Goal: Communication & Community: Answer question/provide support

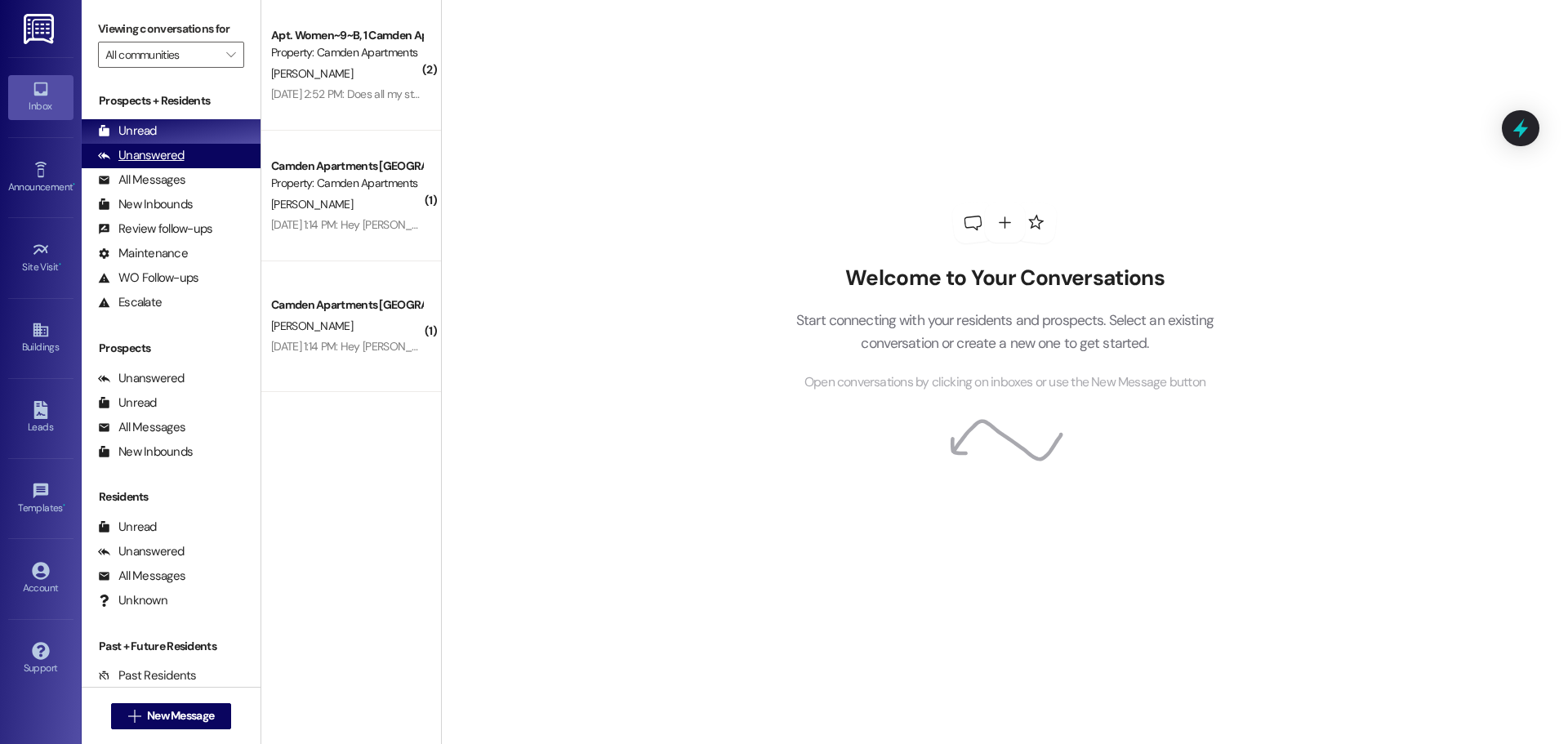
click at [174, 165] on div "Unanswered" at bounding box center [141, 155] width 87 height 17
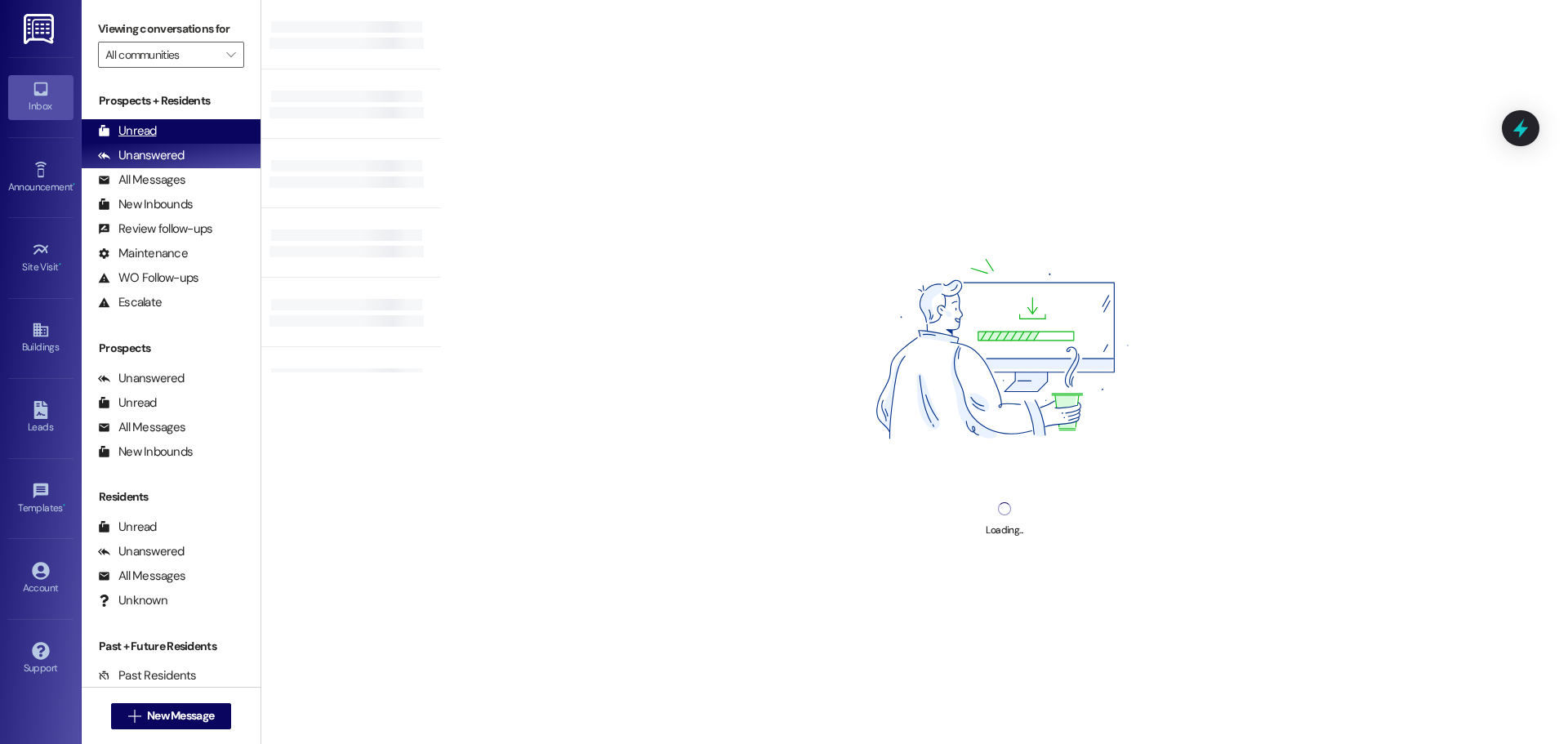
click at [177, 139] on div "Unread (0)" at bounding box center [171, 132] width 179 height 25
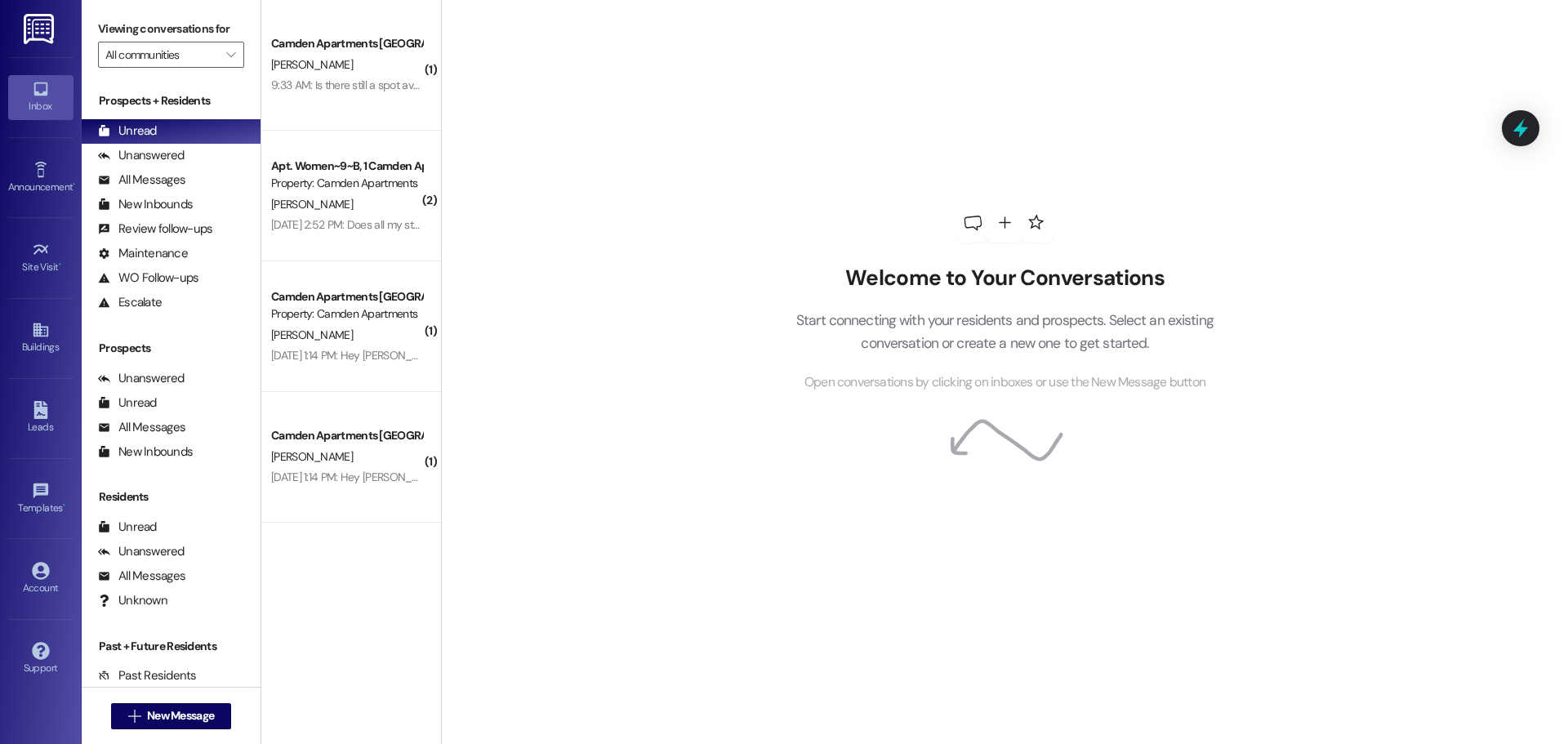
click at [364, 83] on div "9:33 AM: Is there still a spot available for winter. It doesn't have to be in t…" at bounding box center [547, 85] width 552 height 15
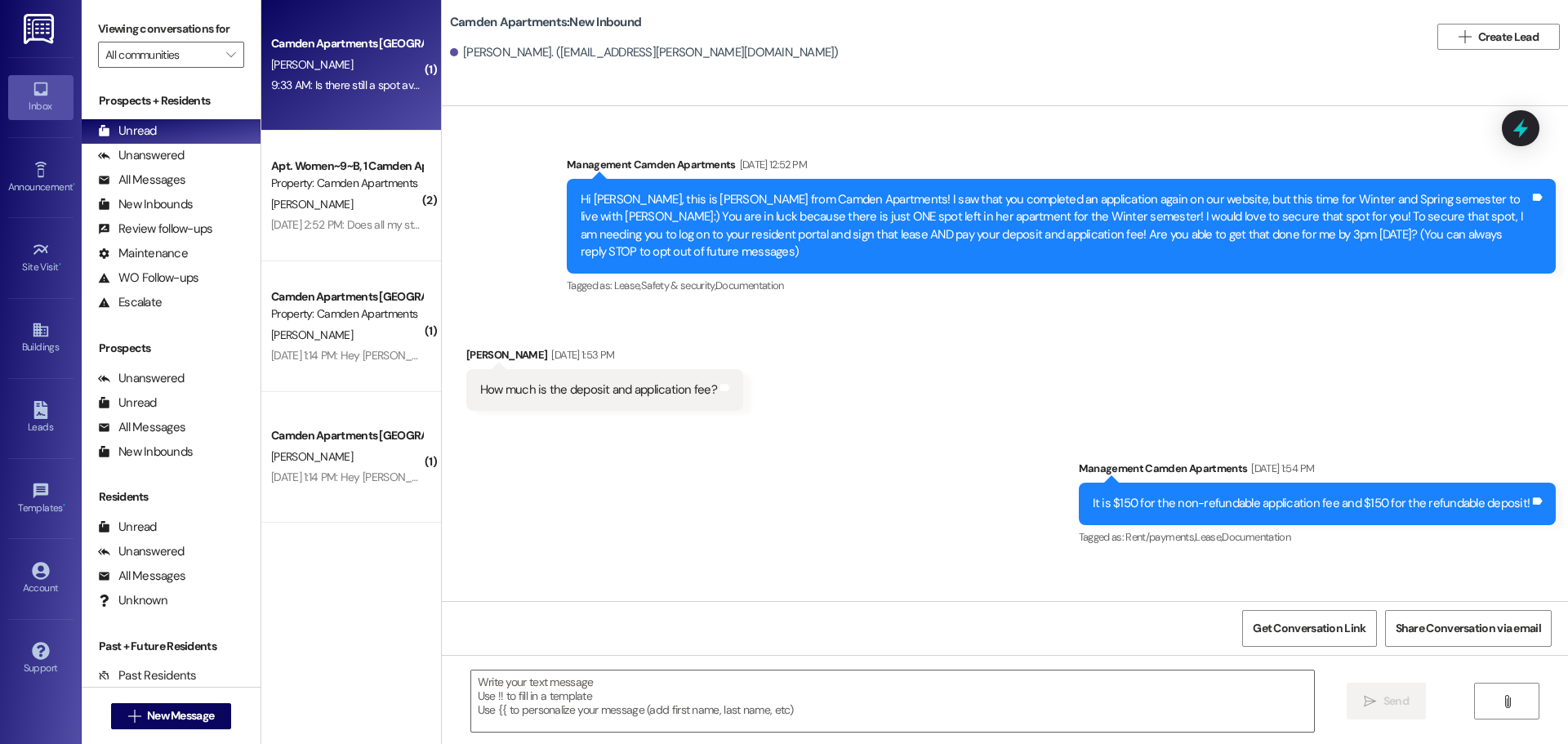
scroll to position [56, 0]
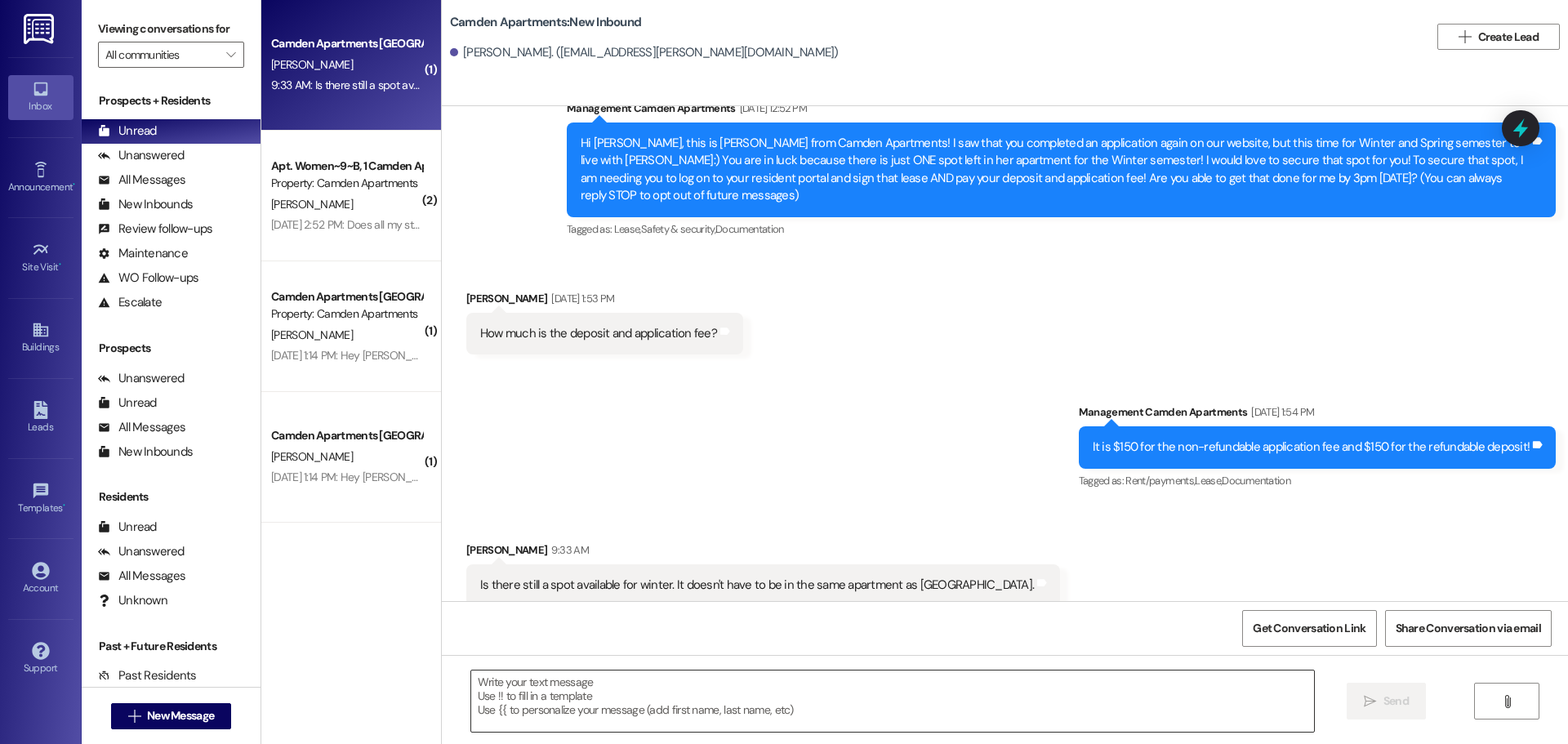
click at [579, 701] on textarea at bounding box center [892, 700] width 843 height 61
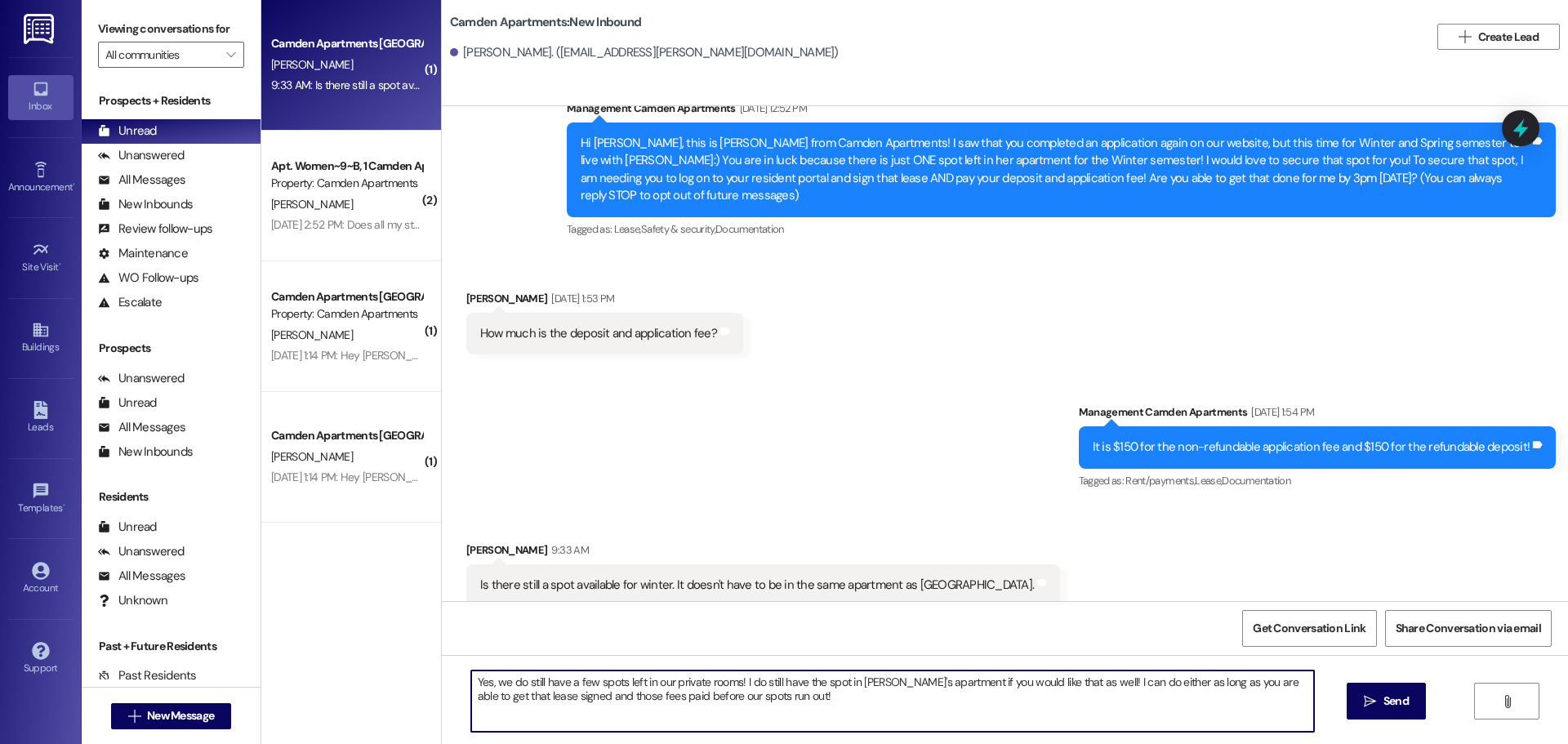
click at [471, 682] on textarea "Yes, we do still have a few spots left in our private rooms! I do still have th…" at bounding box center [892, 700] width 843 height 61
type textarea "Hi [PERSON_NAME]! Yes, we do still have a few spots left in our private rooms! …"
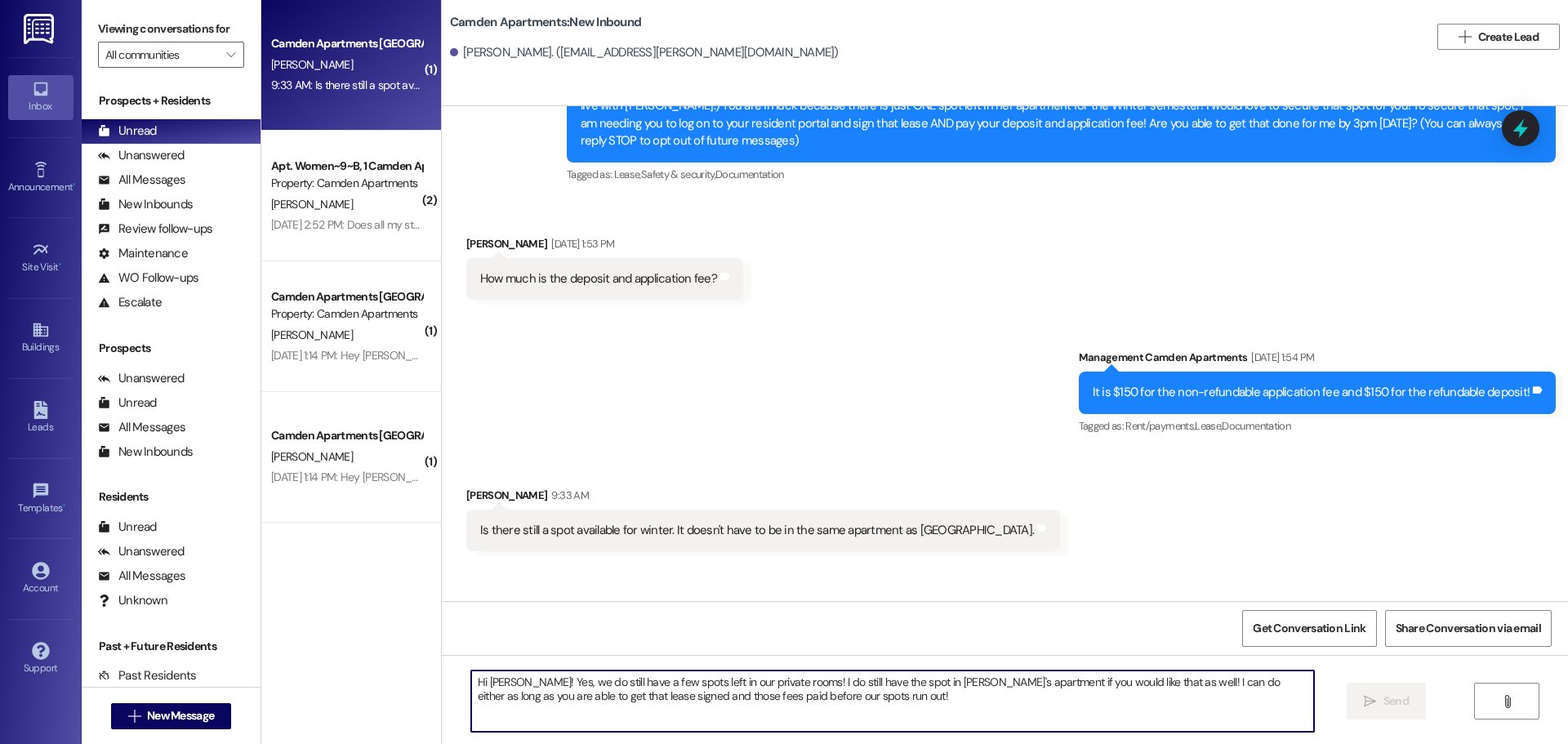
scroll to position [188, 0]
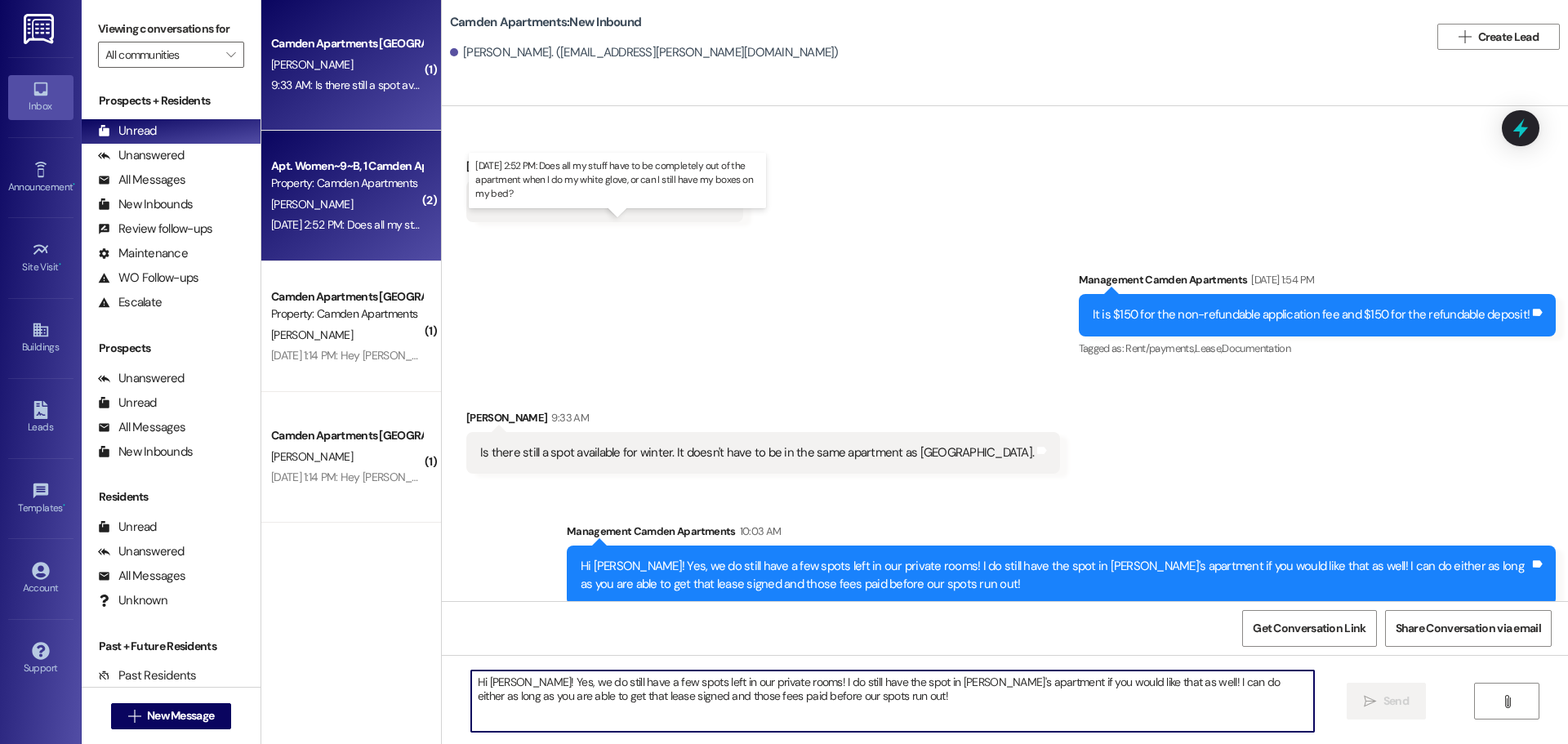
click at [344, 226] on div "[DATE] 2:52 PM: Does all my stuff have to be completely out of the apartment wh…" at bounding box center [611, 224] width 680 height 15
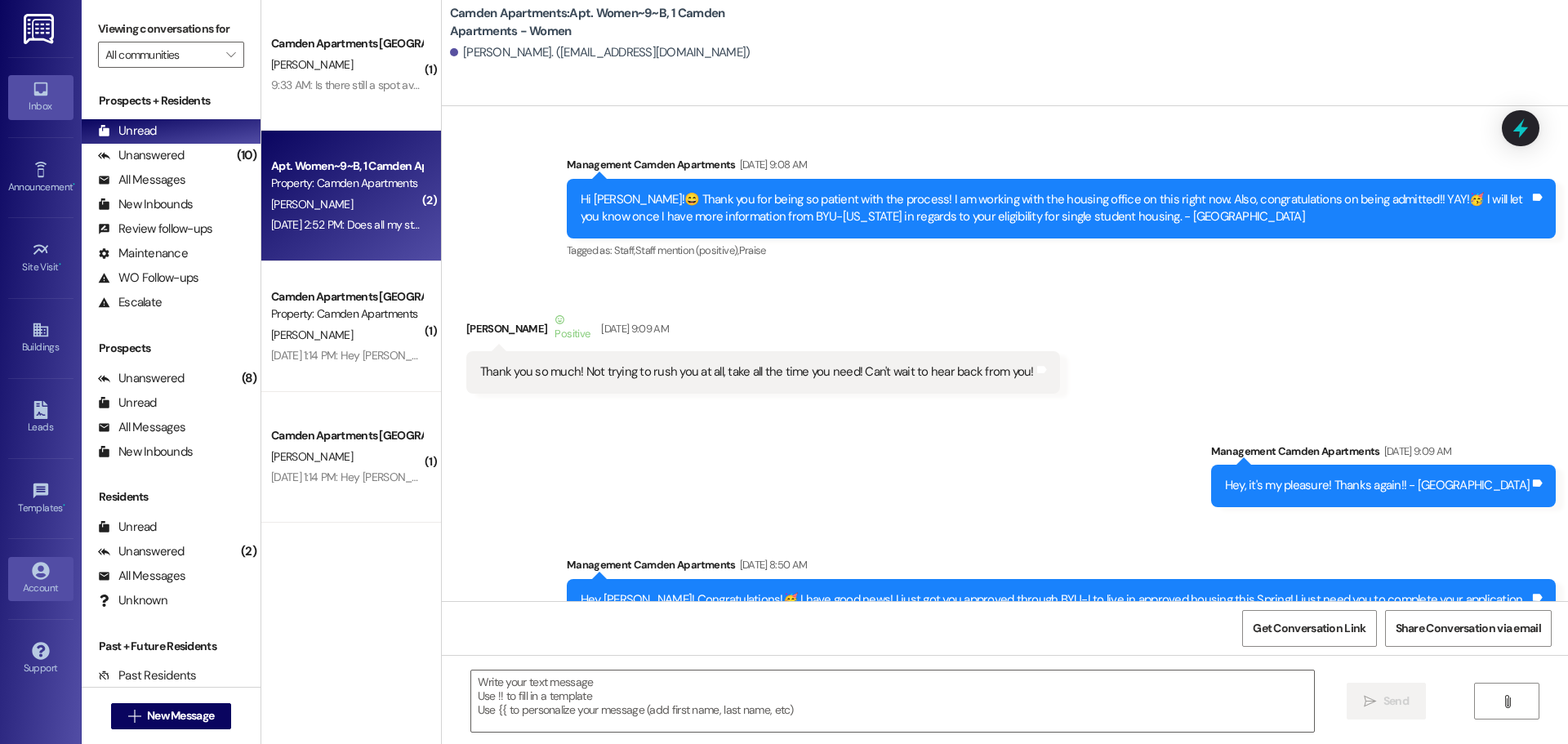
scroll to position [350037, 0]
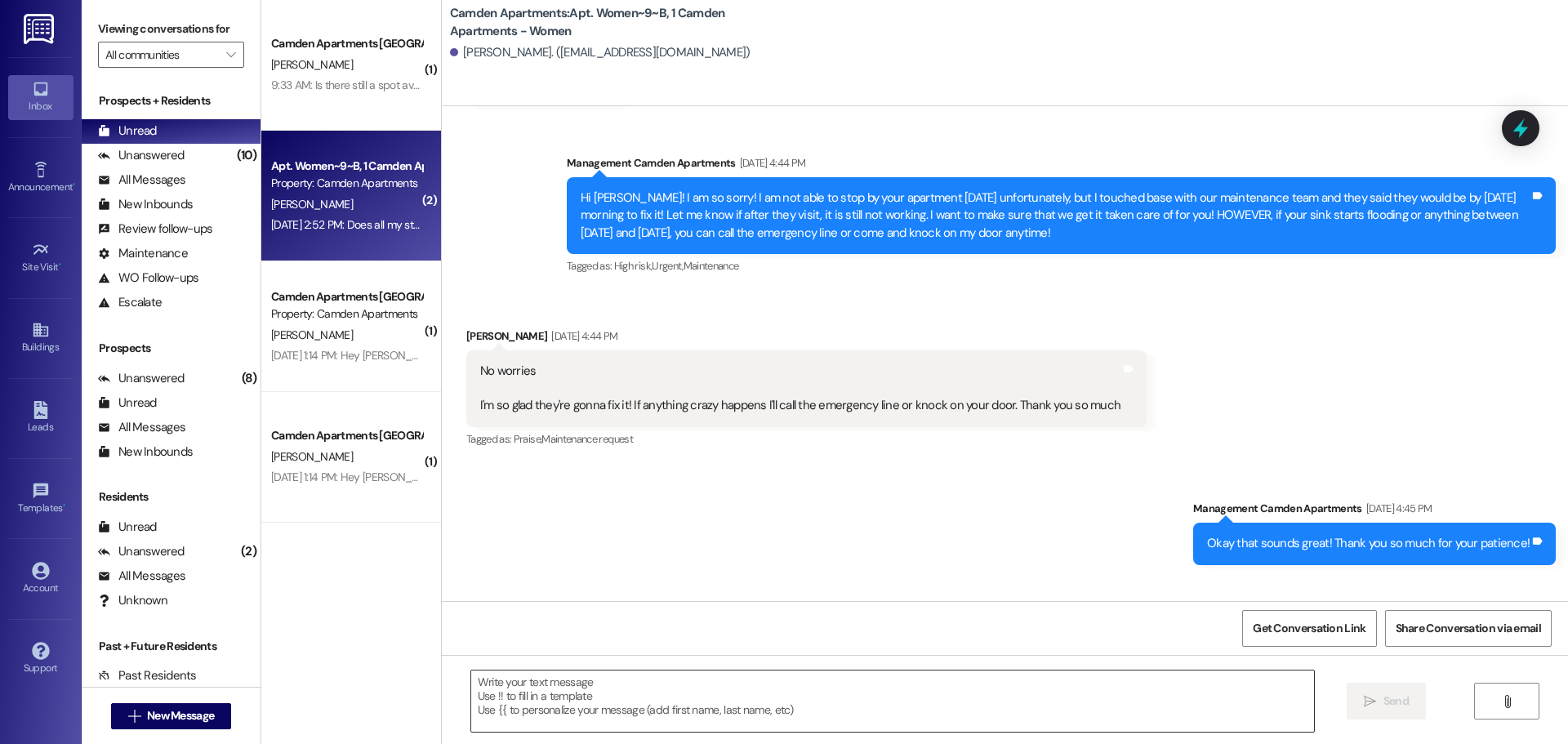
click at [622, 711] on textarea at bounding box center [892, 700] width 843 height 61
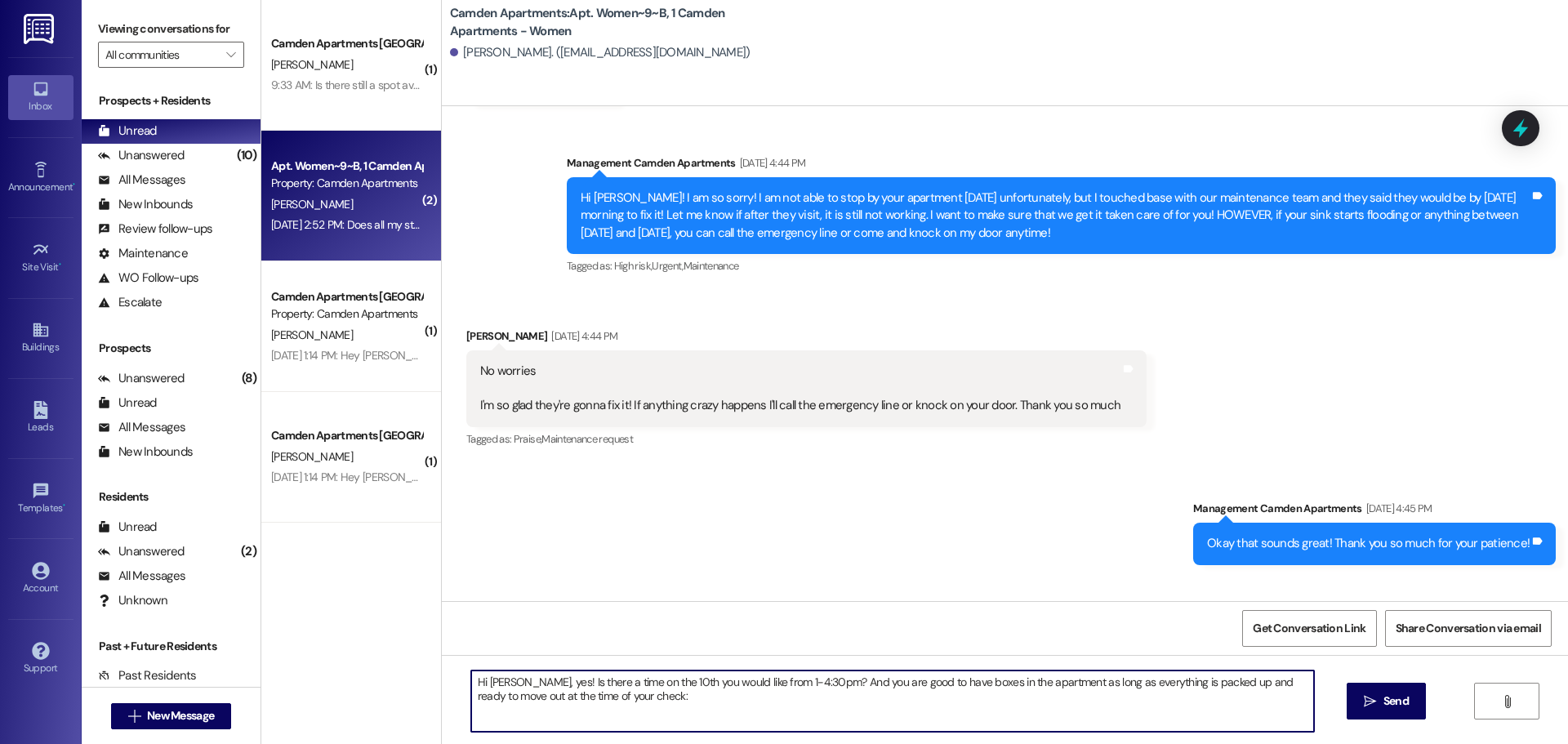
type textarea "Hi [PERSON_NAME], yes! Is there a time on the 10th you would like from 1-4:30pm…"
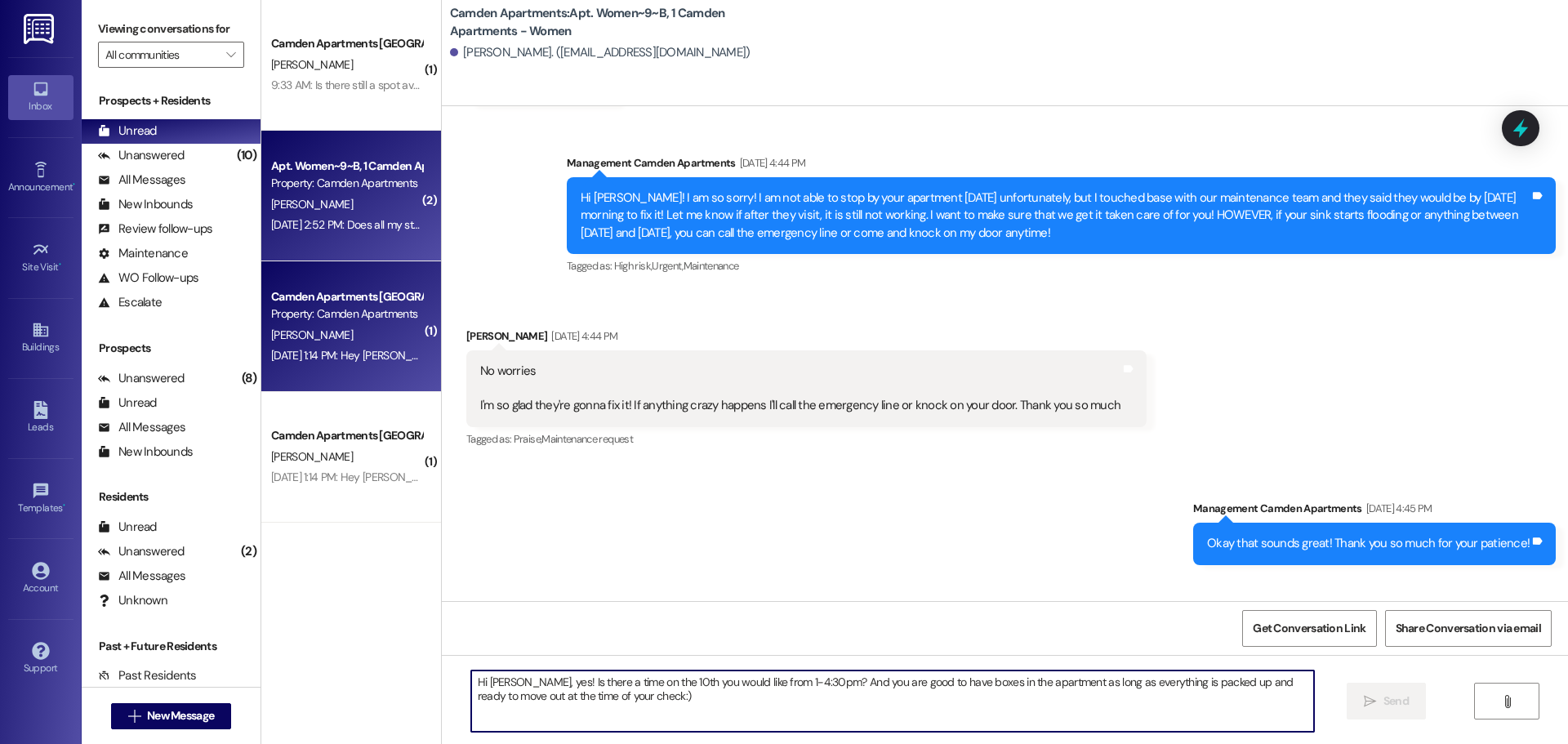
scroll to position [350036, 0]
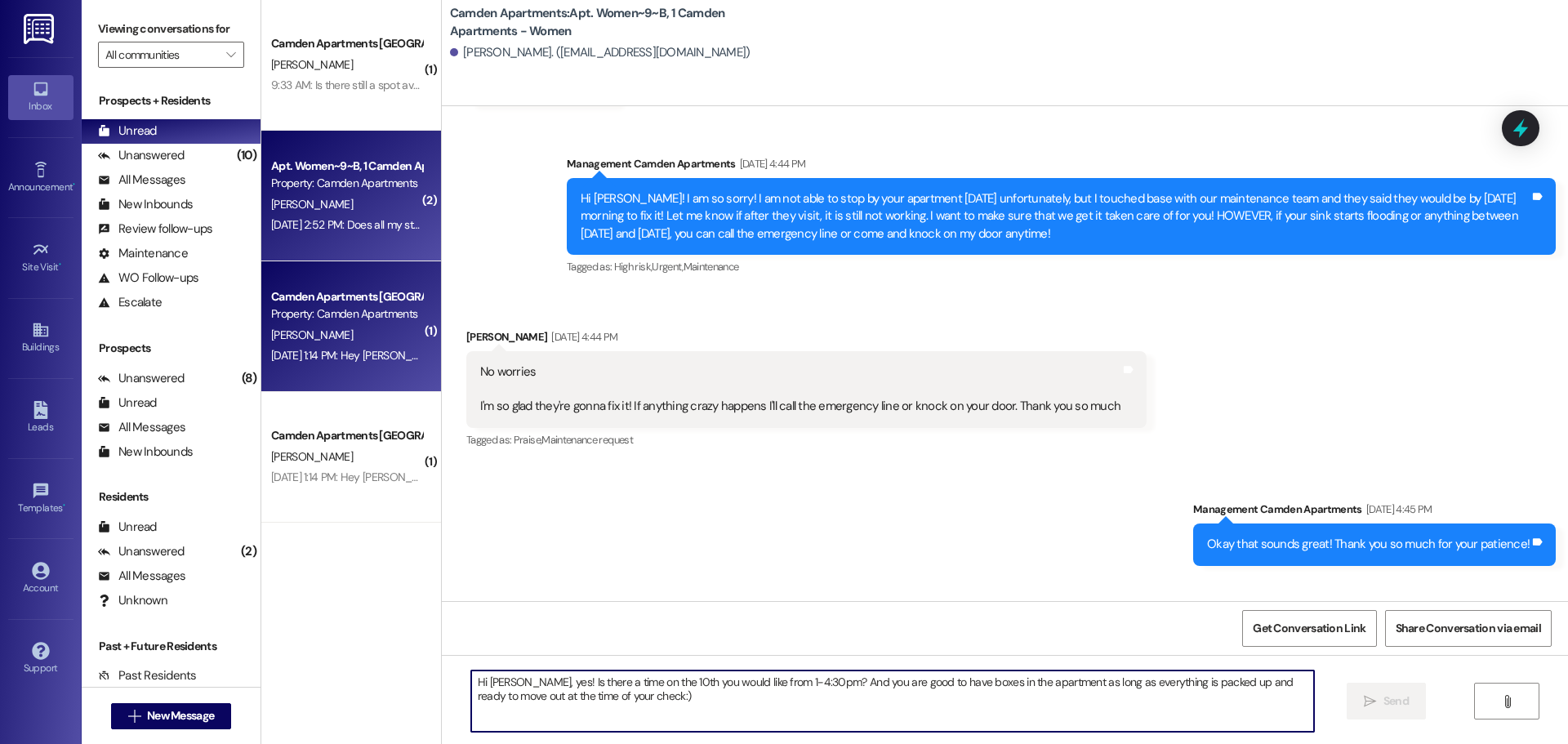
click at [356, 361] on div "[DATE] 1:14 PM: Hey [PERSON_NAME]! Im not sure if you got my email or not but I…" at bounding box center [1119, 355] width 1697 height 15
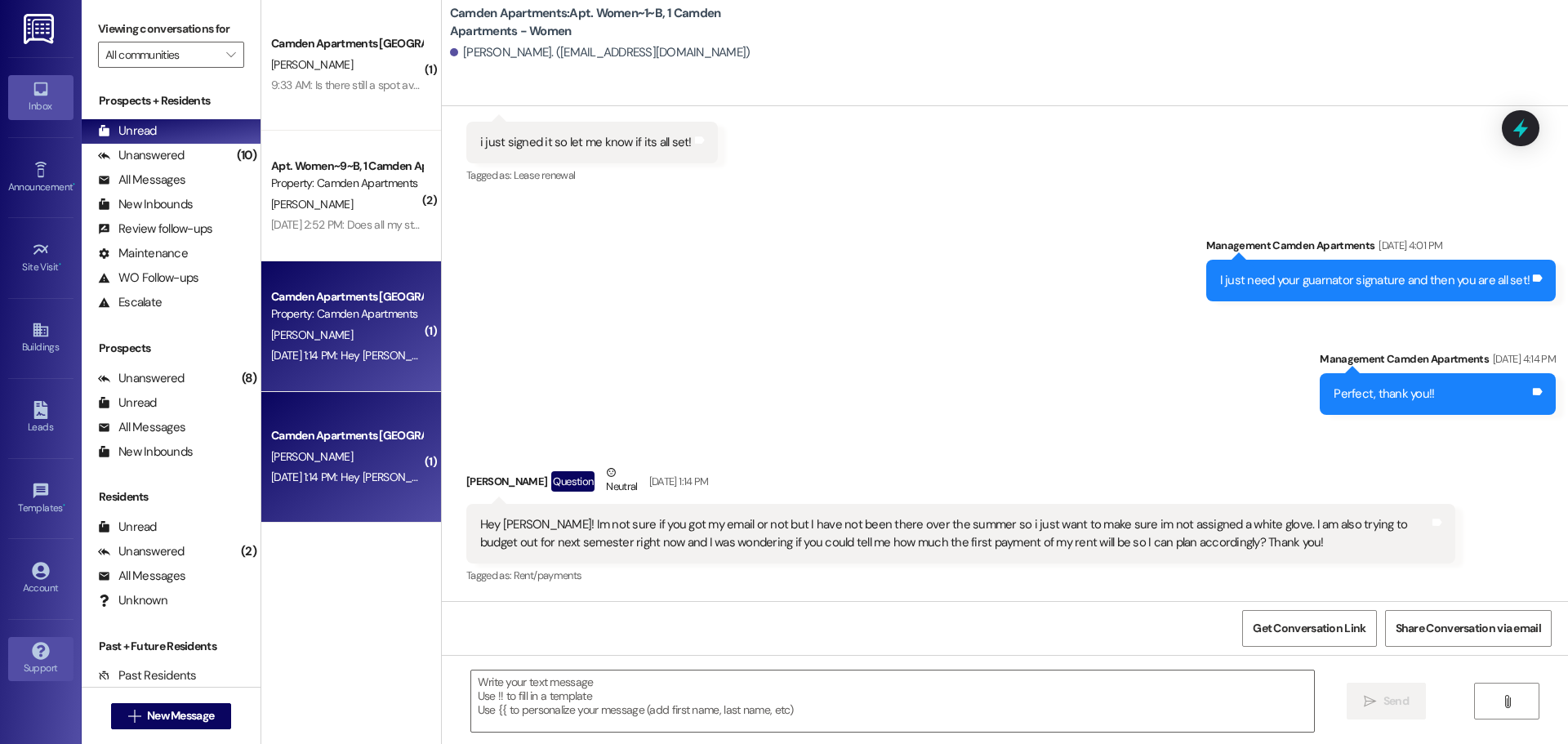
scroll to position [18304, 0]
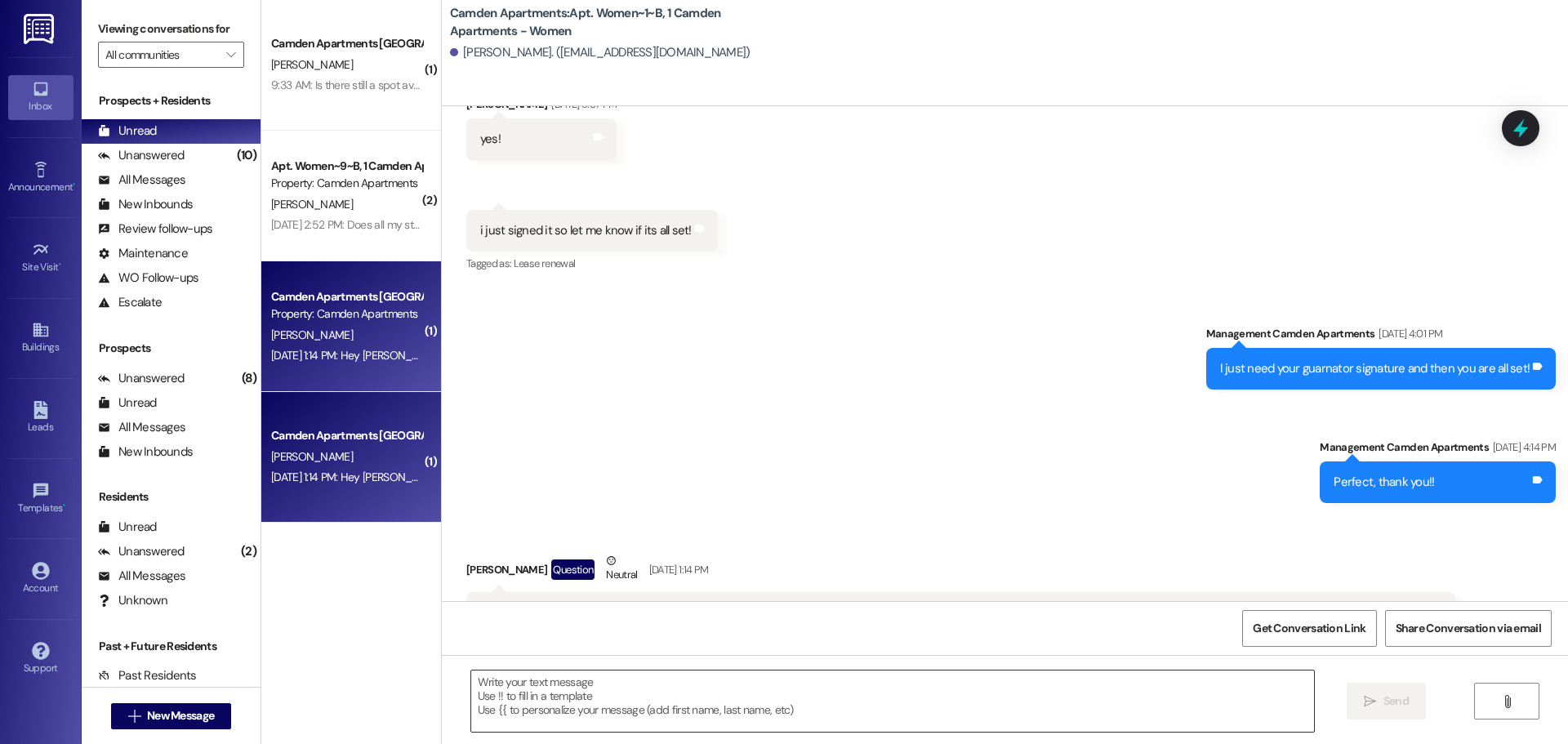
click at [641, 702] on textarea at bounding box center [892, 700] width 843 height 61
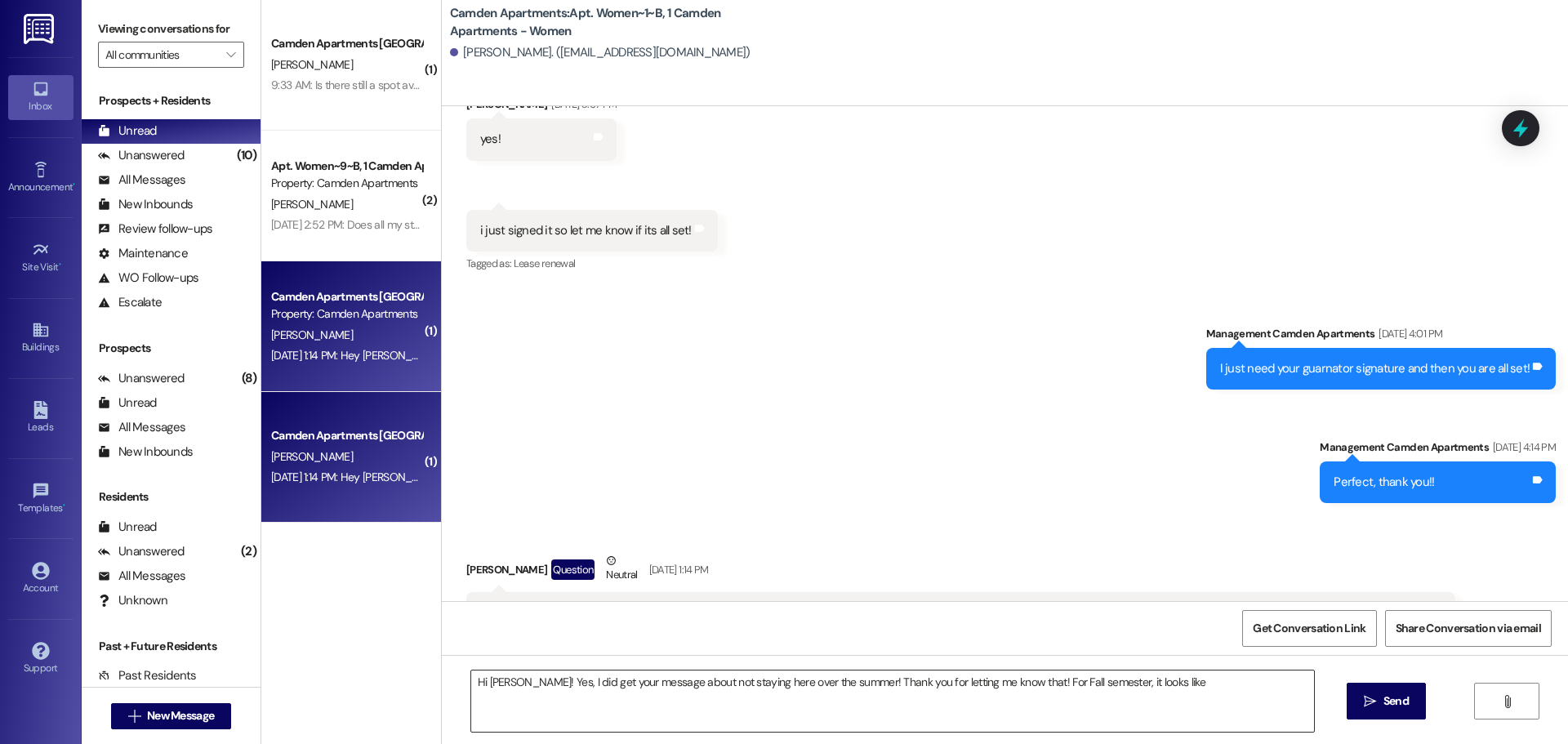
click at [1150, 689] on textarea "Hi [PERSON_NAME]! Yes, I did get your message about not staying here over the s…" at bounding box center [892, 700] width 843 height 61
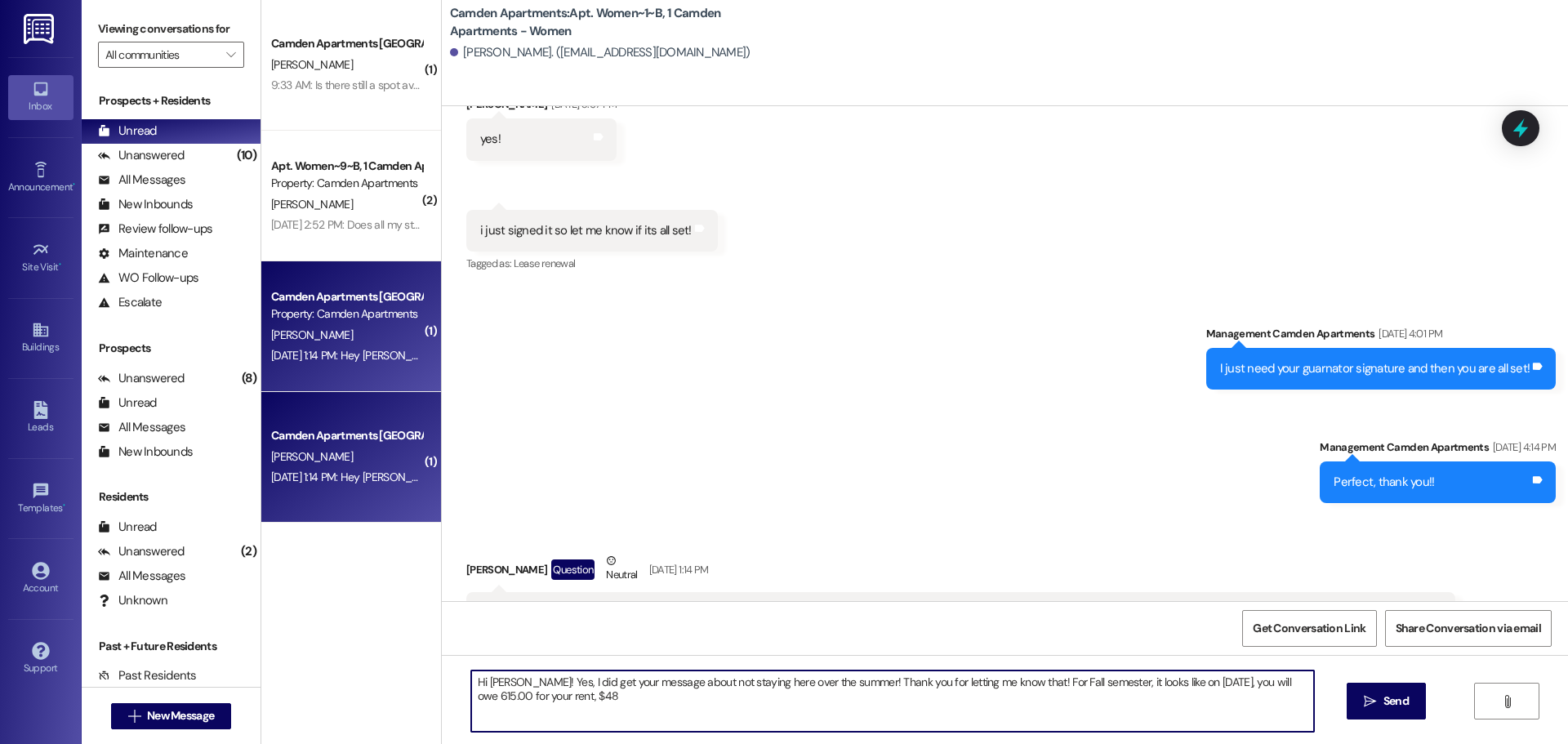
click at [471, 695] on textarea "Hi [PERSON_NAME]! Yes, I did get your message about not staying here over the s…" at bounding box center [892, 700] width 843 height 61
click at [595, 700] on textarea "Hi [PERSON_NAME]! Yes, I did get your message about not staying here over the s…" at bounding box center [892, 700] width 843 height 61
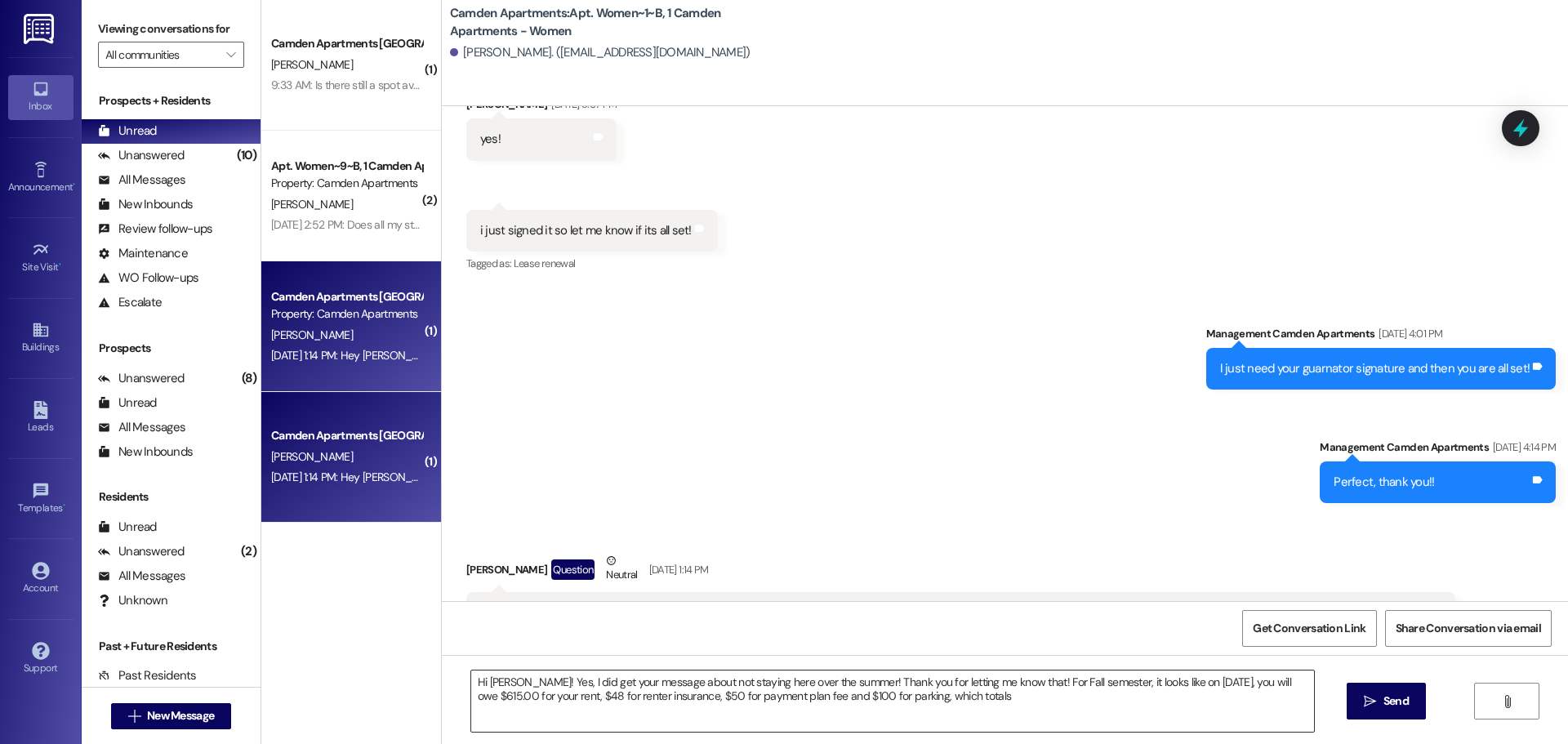
click at [1019, 702] on textarea "Hi [PERSON_NAME]! Yes, I did get your message about not staying here over the s…" at bounding box center [892, 700] width 843 height 61
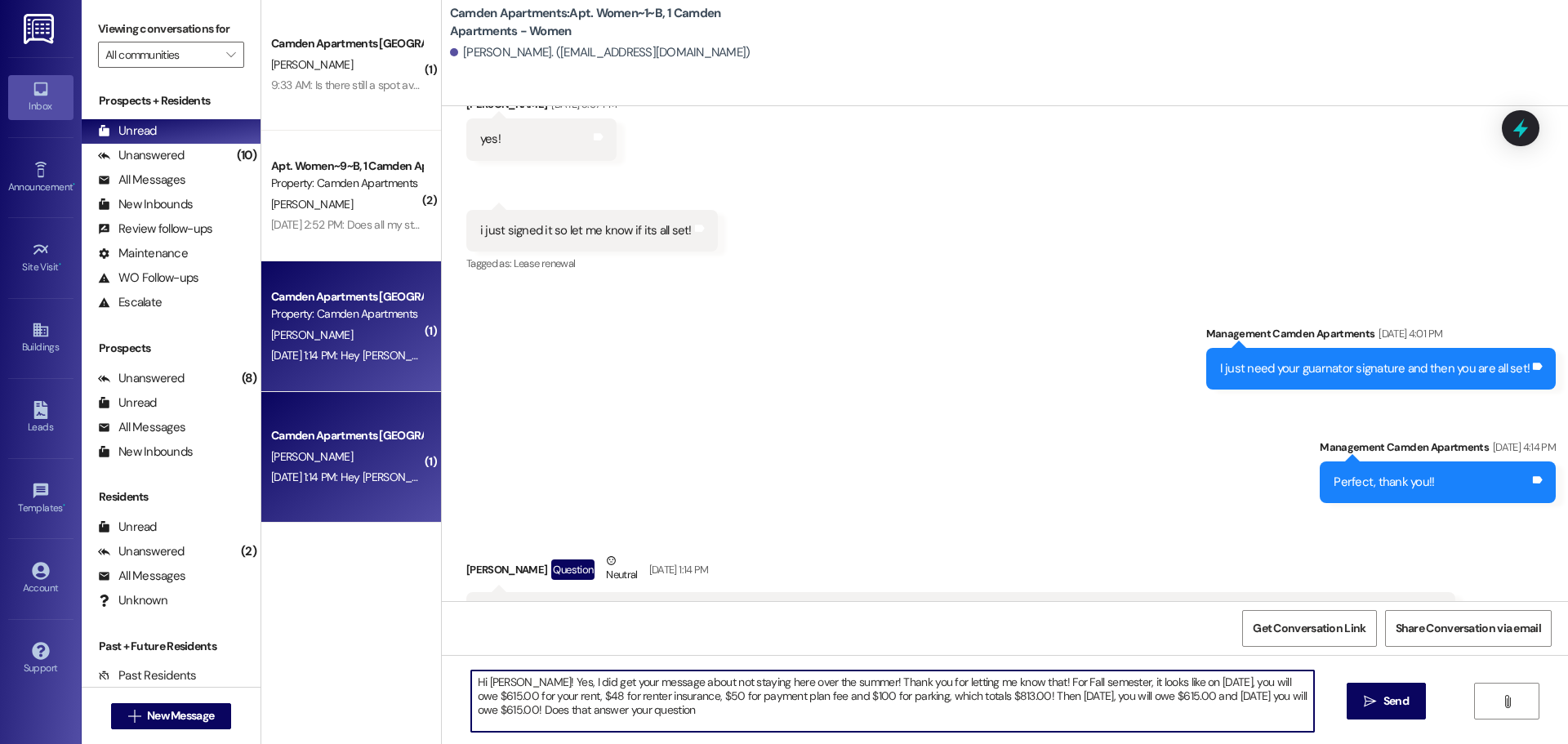
type textarea "Hi [PERSON_NAME]! Yes, I did get your message about not staying here over the s…"
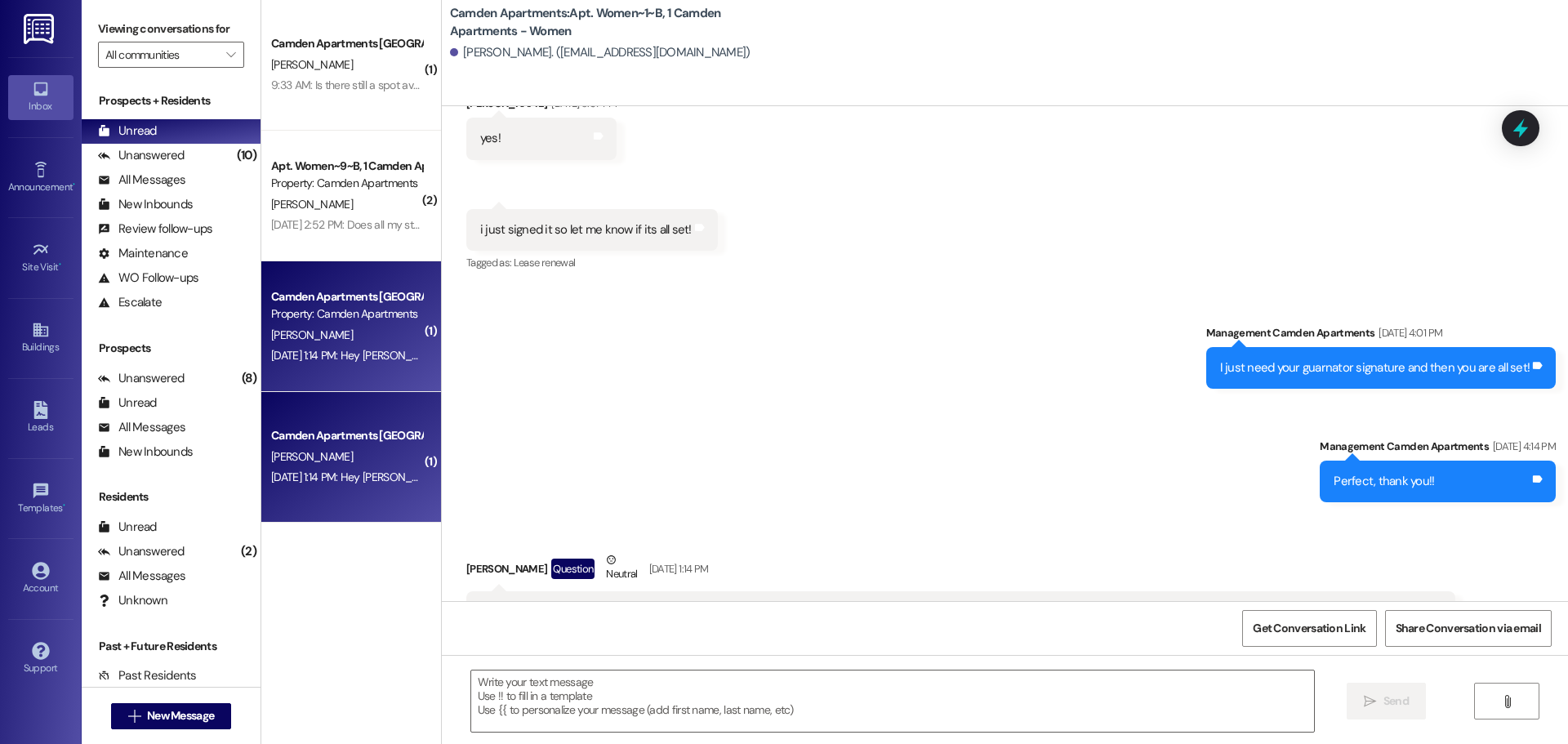
scroll to position [18453, 0]
